Goal: Task Accomplishment & Management: Complete application form

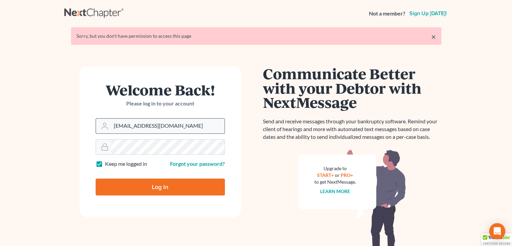
click at [169, 127] on input "[EMAIL_ADDRESS][DOMAIN_NAME]" at bounding box center [167, 125] width 113 height 15
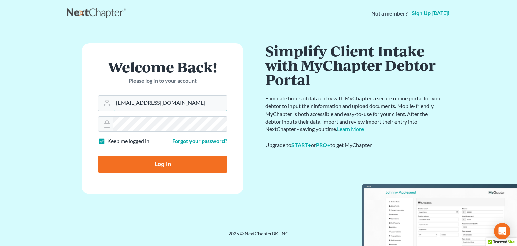
type input "[PERSON_NAME][EMAIL_ADDRESS][DOMAIN_NAME]"
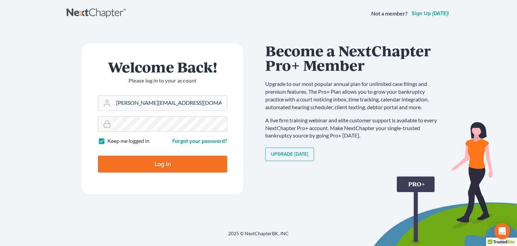
click at [158, 161] on input "Log In" at bounding box center [162, 163] width 129 height 17
type input "Thinking..."
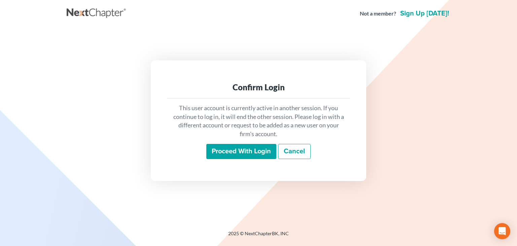
click at [256, 149] on input "Proceed with login" at bounding box center [241, 151] width 70 height 15
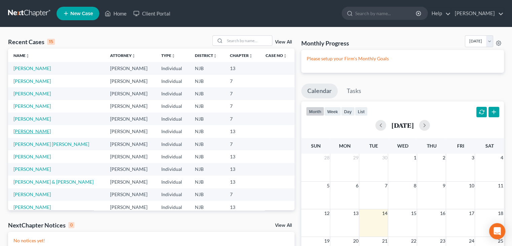
click at [32, 132] on link "[PERSON_NAME]" at bounding box center [31, 131] width 37 height 6
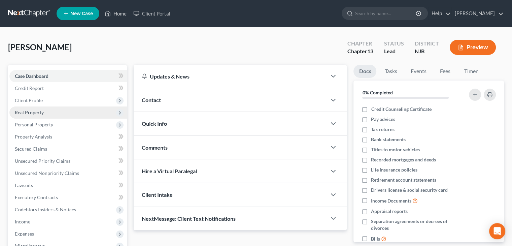
click at [38, 111] on span "Real Property" at bounding box center [29, 112] width 29 height 6
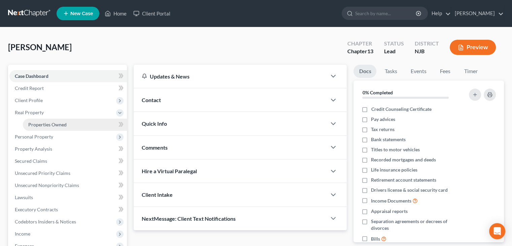
click at [38, 121] on span "Properties Owned" at bounding box center [47, 124] width 38 height 6
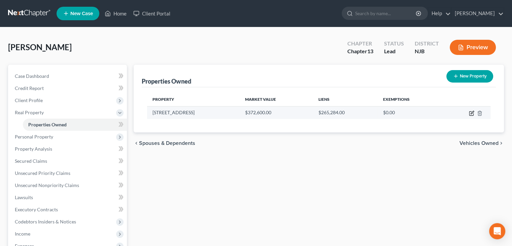
click at [471, 112] on icon "button" at bounding box center [471, 112] width 5 height 5
select select "33"
select select "0"
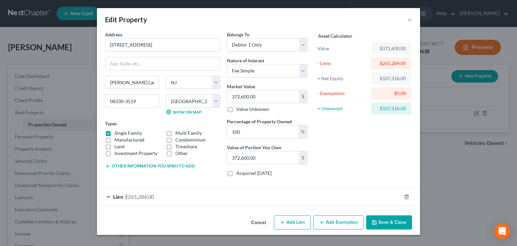
click at [119, 196] on span "Lien" at bounding box center [118, 196] width 10 height 6
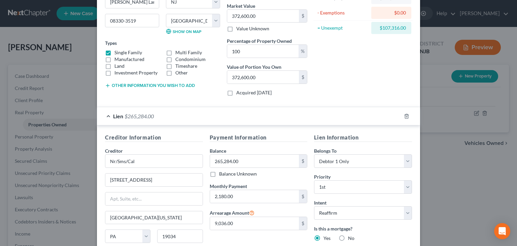
scroll to position [101, 0]
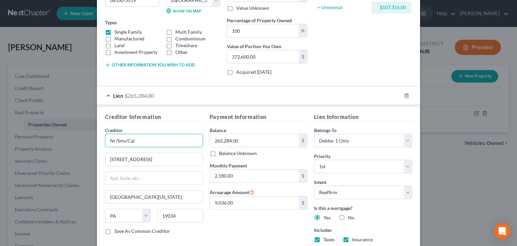
drag, startPoint x: 138, startPoint y: 138, endPoint x: 79, endPoint y: 135, distance: 58.3
click at [79, 135] on div "Edit Property × Address * 1212 Arlington Ave. Mays Landing State AL AK AR AZ CA…" at bounding box center [258, 123] width 517 height 246
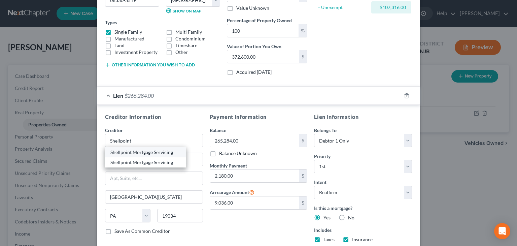
click at [150, 151] on div "Shellpoint Mortgage Servicing" at bounding box center [145, 152] width 70 height 7
type input "Shellpoint Mortgage Servicing"
type input "PO Box 650840"
type input "Dallas"
select select "45"
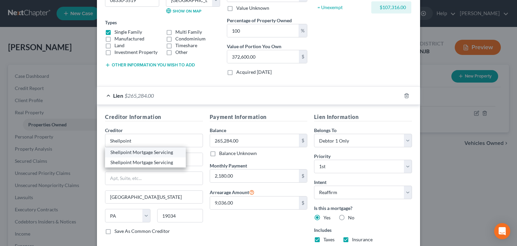
type input "75265-0840"
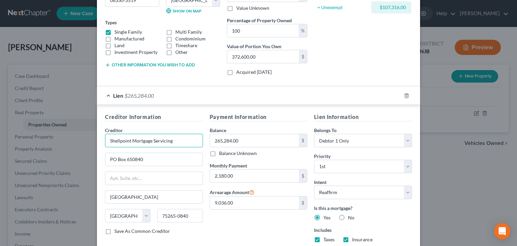
click at [174, 141] on input "Shellpoint Mortgage Servicing" at bounding box center [154, 140] width 98 height 13
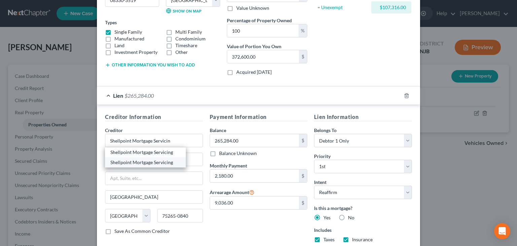
click at [157, 162] on div "Shellpoint Mortgage Servicing" at bounding box center [145, 162] width 70 height 7
type input "Shellpoint Mortgage Servicing"
type input "PO Box 619063"
type input "75261-9063"
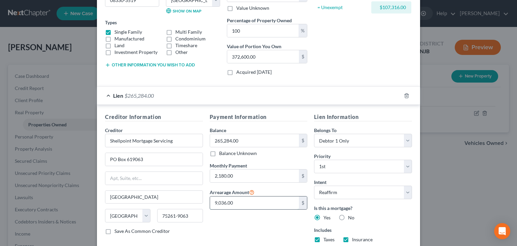
click at [237, 202] on input "9,036.00" at bounding box center [254, 202] width 89 height 13
type input "15,765"
click at [237, 139] on input "265,284.00" at bounding box center [254, 140] width 89 height 13
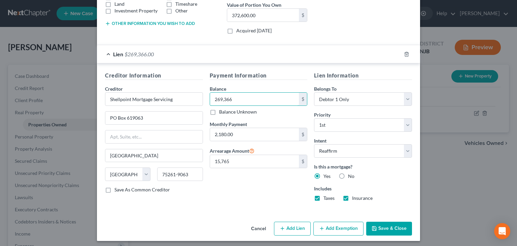
scroll to position [144, 0]
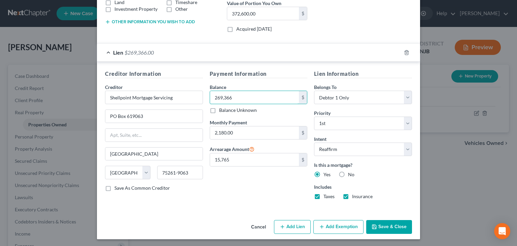
type input "269,366"
click at [398, 226] on button "Save & Close" at bounding box center [389, 227] width 46 height 14
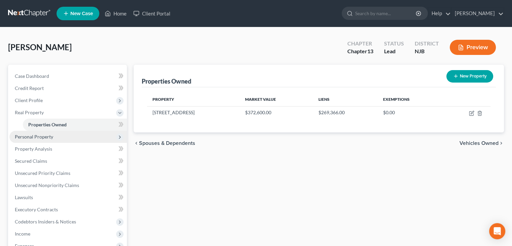
click at [42, 137] on span "Personal Property" at bounding box center [34, 137] width 38 height 6
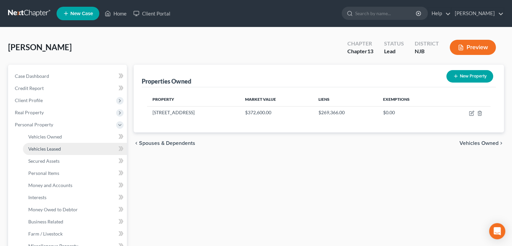
click at [43, 148] on span "Vehicles Leased" at bounding box center [44, 149] width 33 height 6
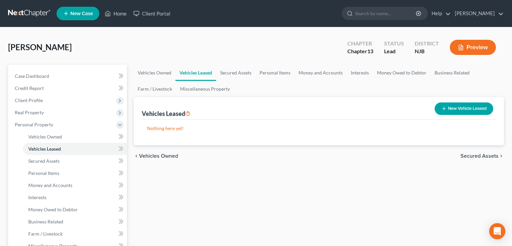
click at [457, 104] on button "New Vehicle Leased" at bounding box center [463, 108] width 59 height 12
select select "0"
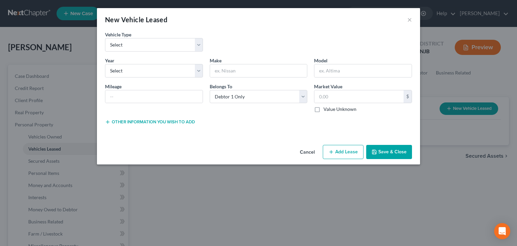
click at [312, 153] on button "Cancel" at bounding box center [307, 151] width 26 height 13
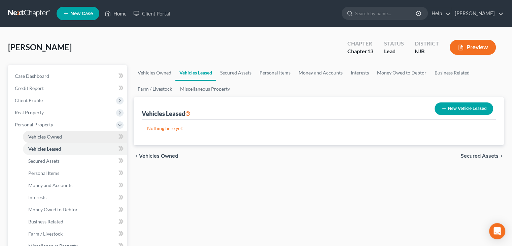
click at [39, 137] on span "Vehicles Owned" at bounding box center [45, 137] width 34 height 6
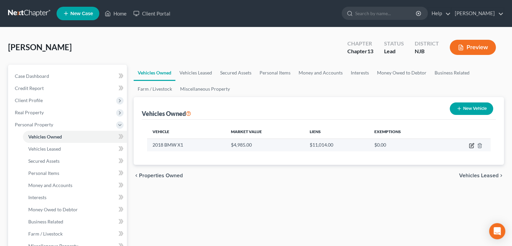
click at [471, 144] on icon "button" at bounding box center [471, 145] width 5 height 5
select select "0"
select select "8"
select select "3"
select select "0"
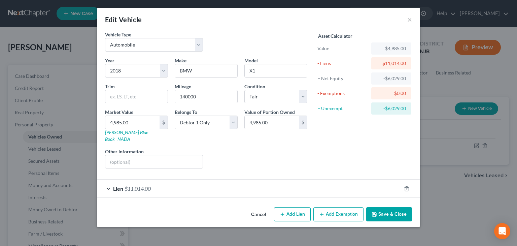
click at [117, 185] on span "Lien" at bounding box center [118, 188] width 10 height 6
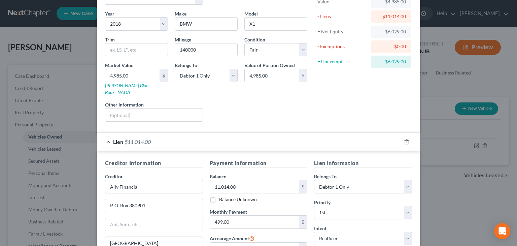
scroll to position [67, 0]
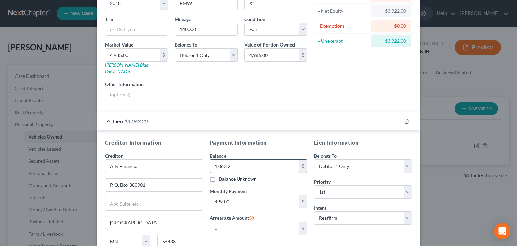
type input "1,063.22"
drag, startPoint x: 233, startPoint y: 159, endPoint x: 196, endPoint y: 158, distance: 36.4
click at [196, 158] on div "Creditor Information Creditor * Ally Financial P. O. Box 380901 Minneapolis Sta…" at bounding box center [259, 201] width 314 height 127
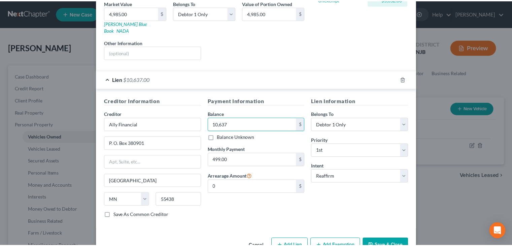
scroll to position [121, 0]
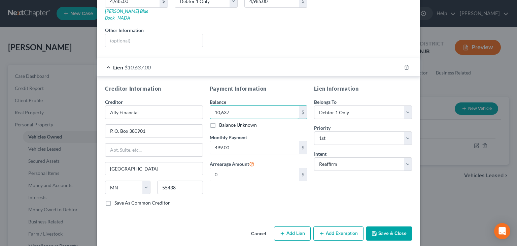
type input "10,637"
click at [390, 226] on button "Save & Close" at bounding box center [389, 233] width 46 height 14
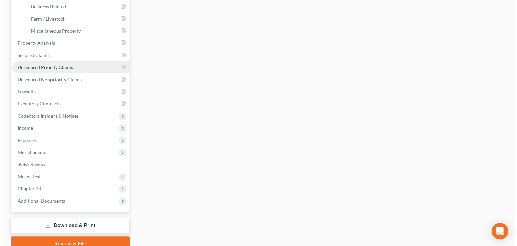
scroll to position [0, 0]
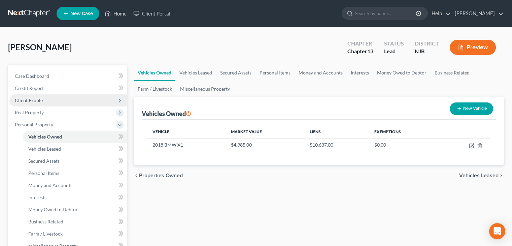
click at [41, 97] on span "Client Profile" at bounding box center [29, 100] width 28 height 6
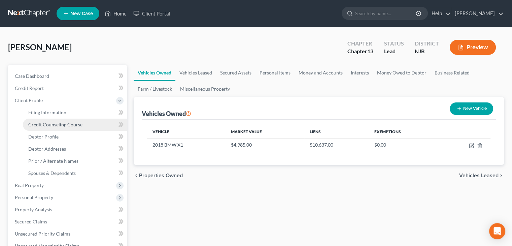
click at [39, 125] on span "Credit Counseling Course" at bounding box center [55, 124] width 54 height 6
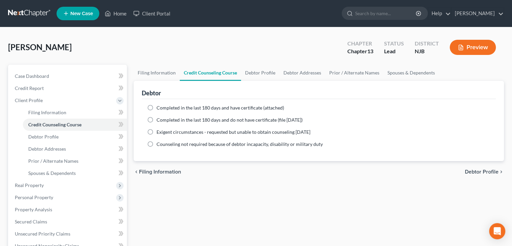
click at [156, 105] on label "Completed in the last 180 days and have certificate (attached)" at bounding box center [220, 107] width 128 height 7
click at [159, 105] on input "Completed in the last 180 days and have certificate (attached)" at bounding box center [161, 106] width 4 height 4
radio input "true"
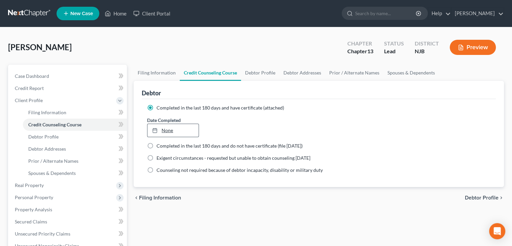
type input "10/14/2025"
click at [168, 128] on link "10/14/2025" at bounding box center [172, 130] width 51 height 13
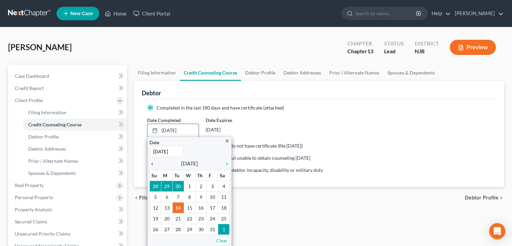
click at [153, 161] on icon "chevron_left" at bounding box center [153, 163] width 9 height 5
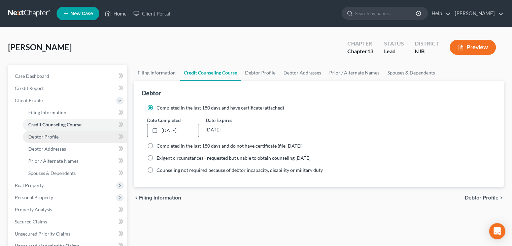
click at [57, 136] on span "Debtor Profile" at bounding box center [43, 137] width 30 height 6
select select "3"
select select "5"
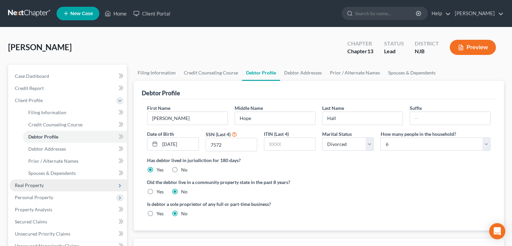
click at [43, 184] on span "Real Property" at bounding box center [67, 185] width 117 height 12
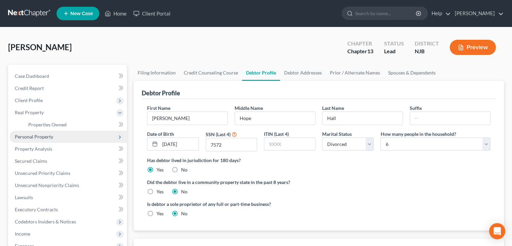
click at [46, 137] on span "Personal Property" at bounding box center [34, 137] width 38 height 6
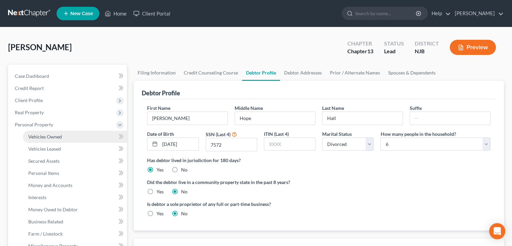
click at [51, 138] on span "Vehicles Owned" at bounding box center [45, 137] width 34 height 6
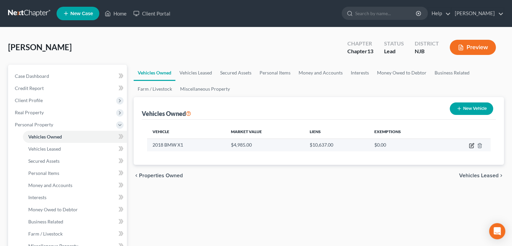
click at [471, 145] on icon "button" at bounding box center [471, 145] width 5 height 5
select select "0"
select select "8"
select select "3"
select select "0"
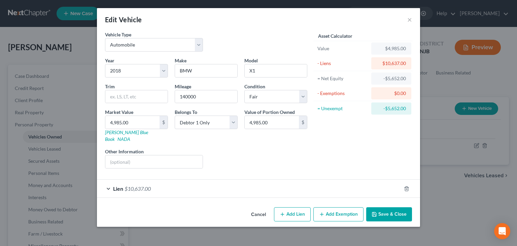
click at [118, 185] on span "Lien" at bounding box center [118, 188] width 10 height 6
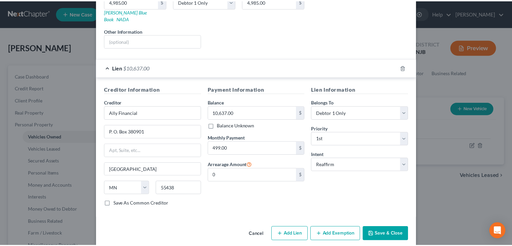
scroll to position [121, 0]
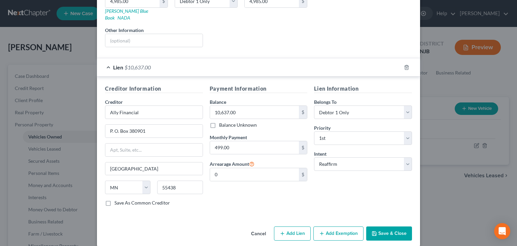
click at [376, 227] on button "Save & Close" at bounding box center [389, 233] width 46 height 14
